Goal: Task Accomplishment & Management: Manage account settings

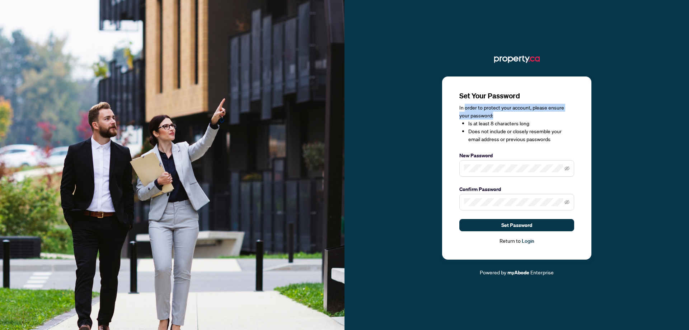
drag, startPoint x: 465, startPoint y: 108, endPoint x: 550, endPoint y: 114, distance: 85.6
click at [550, 114] on div "In order to protect your account, please ensure your password: Is at least 8 ch…" at bounding box center [516, 123] width 115 height 39
click at [628, 131] on div "Set Your Password In order to protect your account, please ensure your password…" at bounding box center [516, 164] width 344 height 223
click at [632, 197] on div "Set Your Password In order to protect your account, please ensure your password…" at bounding box center [516, 164] width 344 height 223
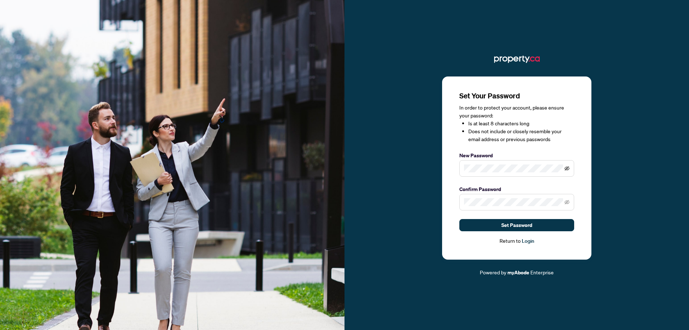
click at [569, 166] on icon "eye-invisible" at bounding box center [566, 168] width 5 height 5
click at [637, 140] on div "Set Your Password In order to protect your account, please ensure your password…" at bounding box center [516, 164] width 344 height 223
click at [437, 166] on div "Set Your Password In order to protect your account, please ensure your password…" at bounding box center [516, 164] width 344 height 223
click at [651, 215] on div "Set Your Password In order to protect your account, please ensure your password…" at bounding box center [516, 164] width 344 height 223
click at [533, 226] on button "Set Password" at bounding box center [516, 225] width 115 height 12
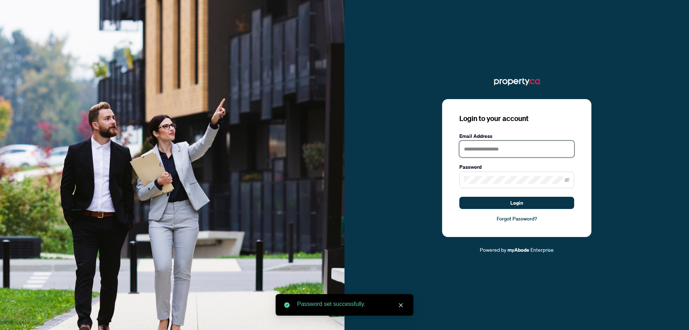
click at [517, 142] on input "text" at bounding box center [516, 149] width 115 height 17
type input "**********"
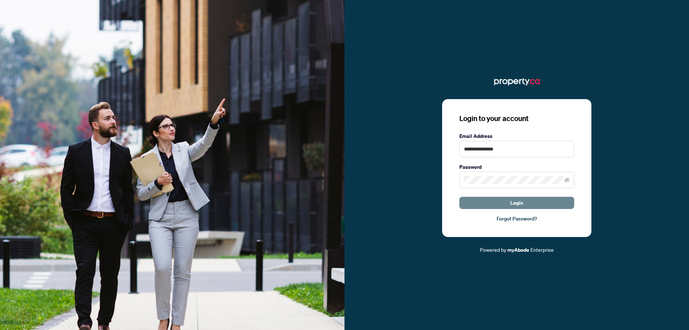
click at [515, 200] on span "Login" at bounding box center [516, 202] width 13 height 11
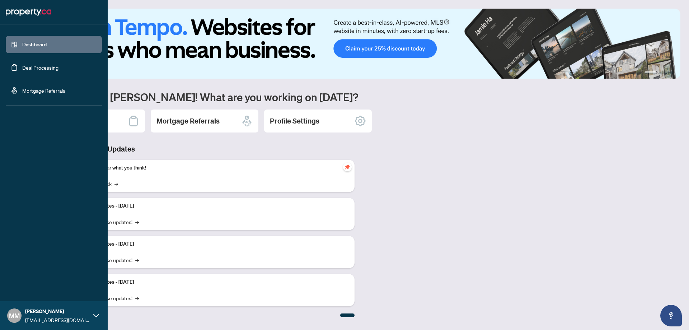
click at [22, 67] on link "Deal Processing" at bounding box center [40, 67] width 36 height 6
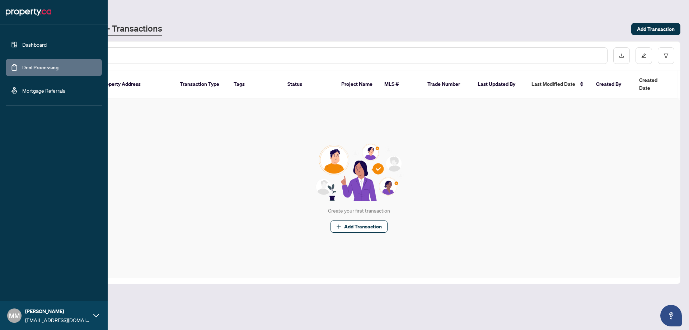
click at [30, 48] on link "Dashboard" at bounding box center [34, 44] width 24 height 6
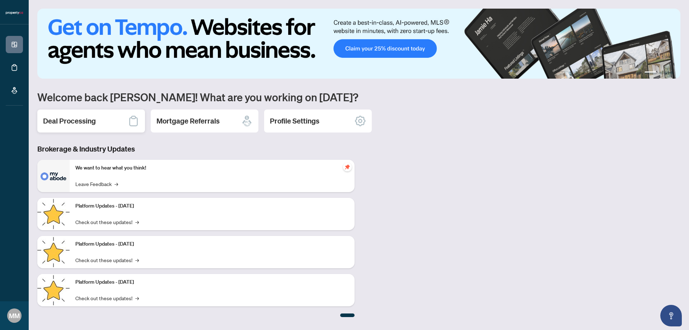
click at [91, 122] on h2 "Deal Processing" at bounding box center [69, 121] width 53 height 10
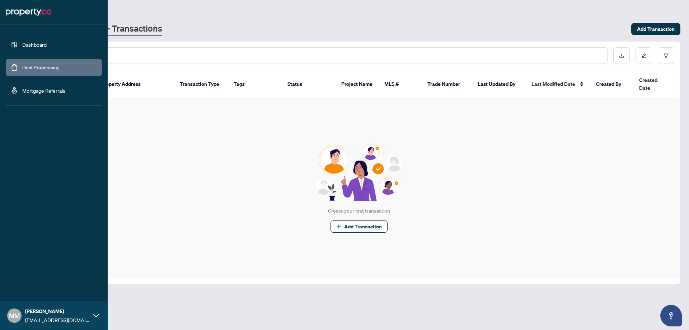
click at [31, 90] on link "Mortgage Referrals" at bounding box center [43, 90] width 43 height 6
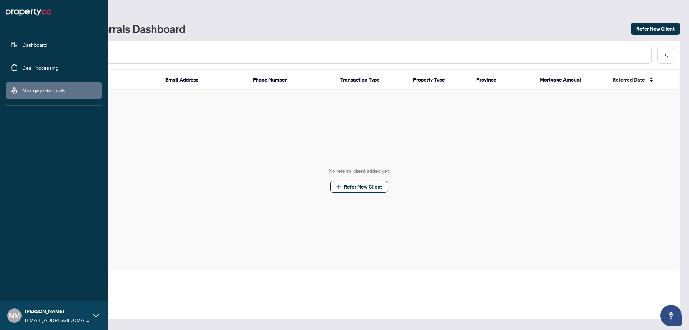
click at [22, 45] on link "Dashboard" at bounding box center [34, 44] width 24 height 6
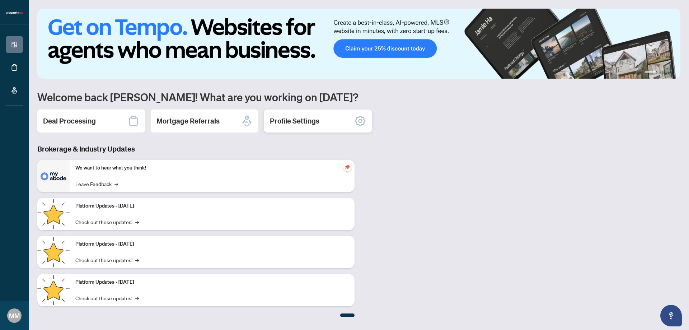
click at [331, 116] on div "Profile Settings" at bounding box center [318, 120] width 108 height 23
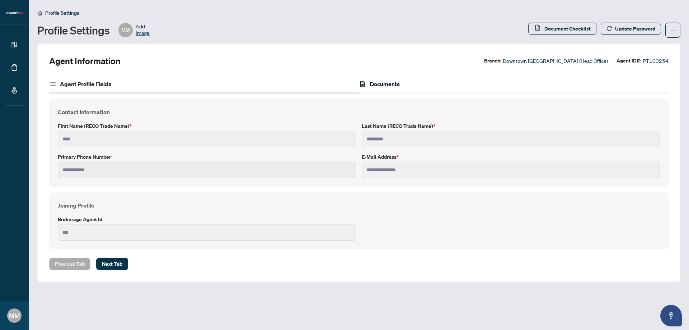
click at [379, 83] on h4 "Documents" at bounding box center [385, 84] width 30 height 9
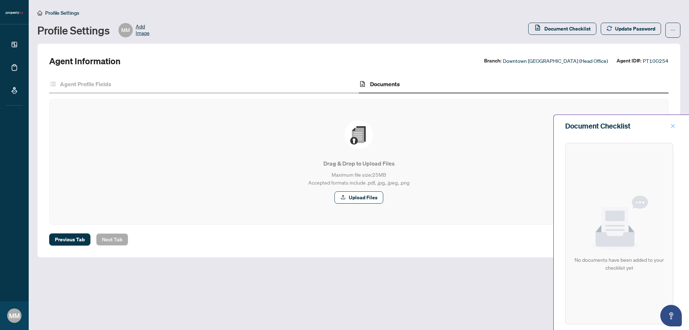
click at [673, 128] on icon "close" at bounding box center [672, 125] width 5 height 5
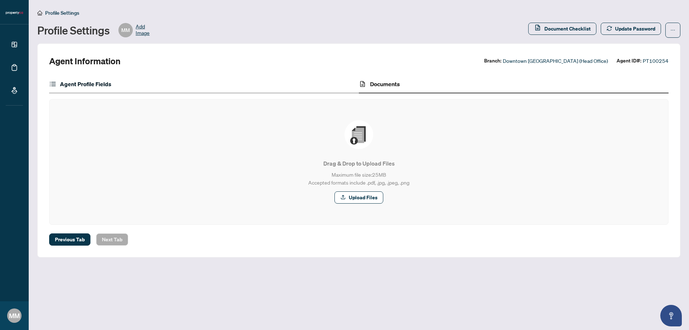
click at [93, 85] on h4 "Agent Profile Fields" at bounding box center [85, 84] width 51 height 9
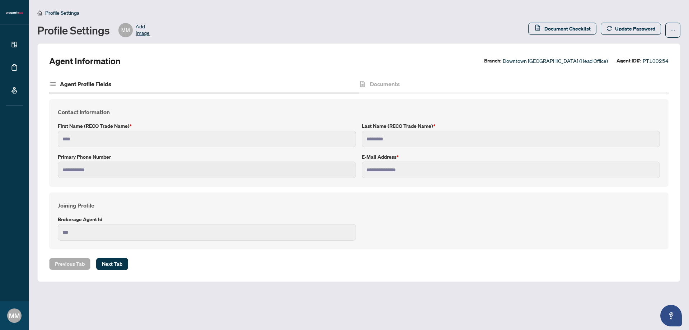
click at [145, 30] on span "Add Image" at bounding box center [143, 30] width 14 height 14
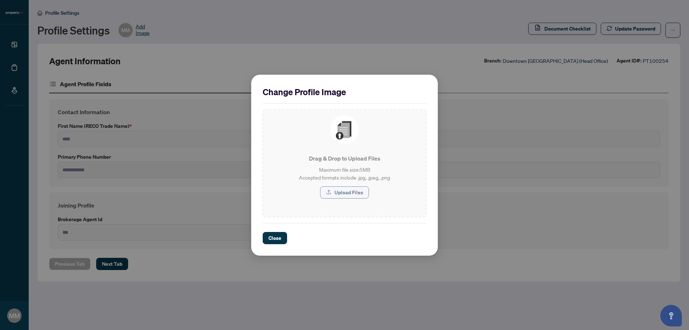
click at [349, 196] on span "Upload Files" at bounding box center [348, 192] width 29 height 11
click at [280, 240] on span "Close" at bounding box center [274, 237] width 13 height 11
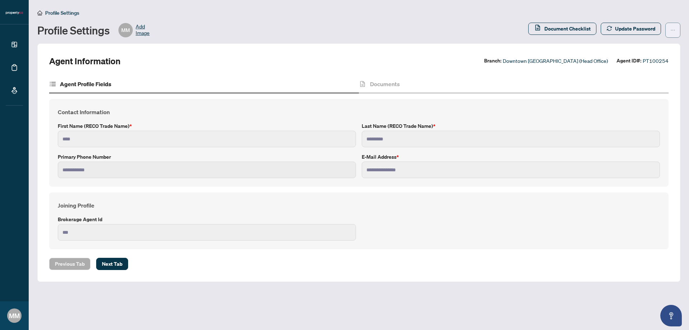
click at [677, 32] on button "button" at bounding box center [672, 30] width 15 height 15
click at [677, 30] on button "button" at bounding box center [672, 30] width 15 height 15
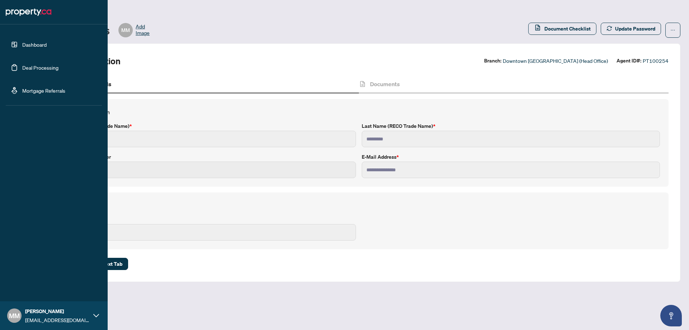
click at [22, 46] on link "Dashboard" at bounding box center [34, 44] width 24 height 6
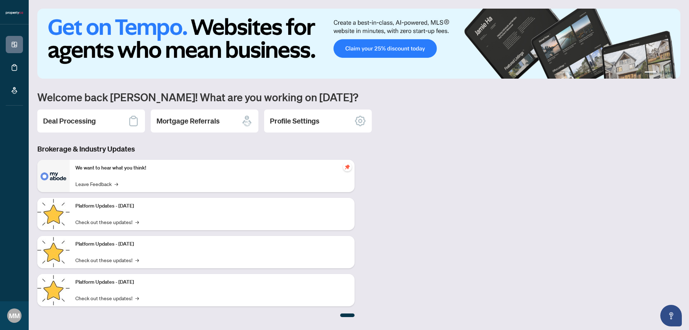
click at [375, 46] on img at bounding box center [358, 44] width 643 height 70
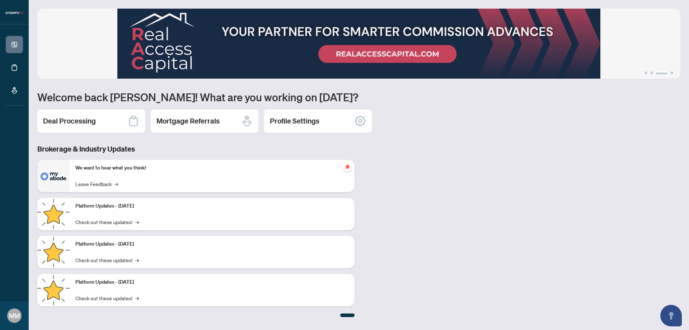
click at [523, 174] on div "Brokerage & Industry Updates We want to hear what you think! Leave Feedback → P…" at bounding box center [358, 230] width 651 height 173
